Goal: Check status

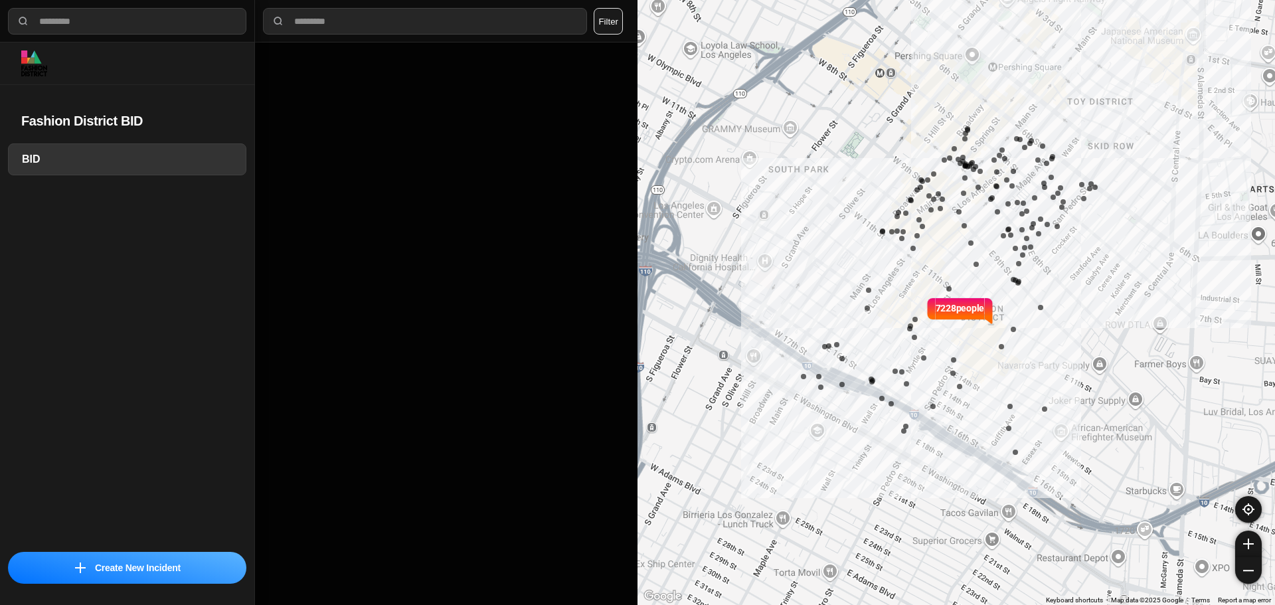
select select "*"
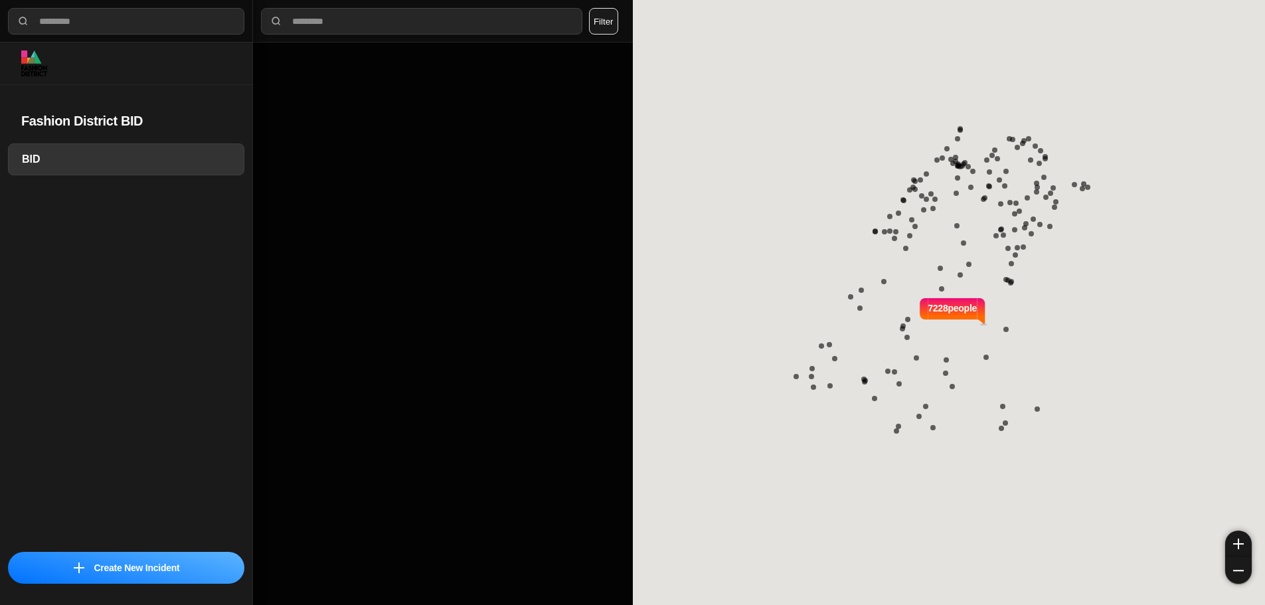
select select "*"
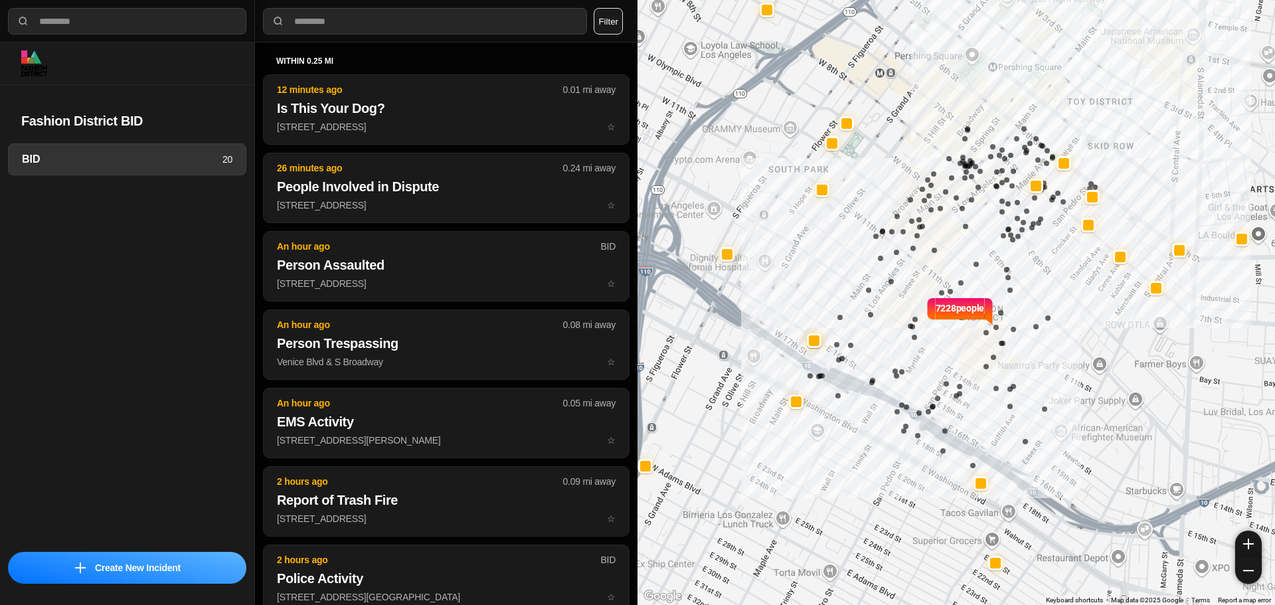
select select "*"
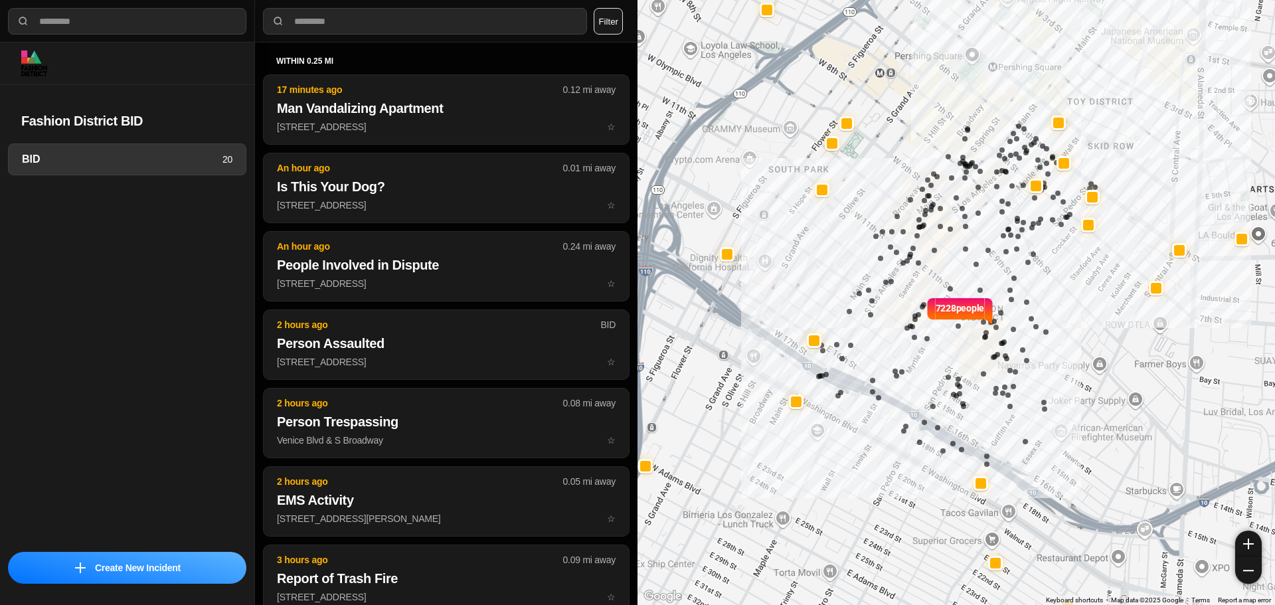
select select "*"
